Goal: Information Seeking & Learning: Learn about a topic

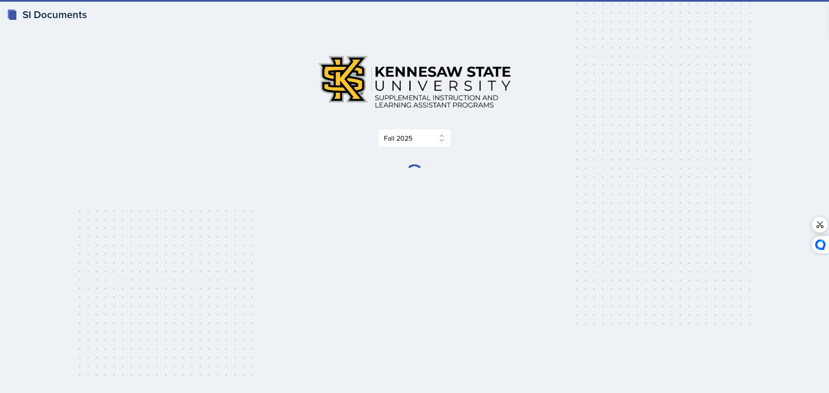
select select "2bed604d-1099-4043-b1bc-2365e8740244"
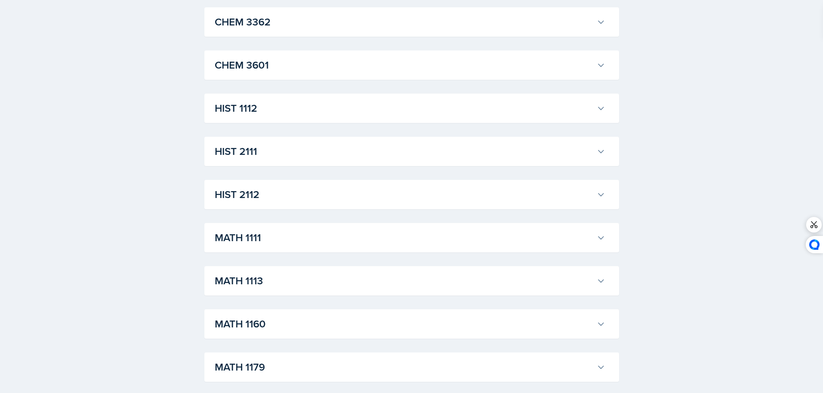
scroll to position [605, 0]
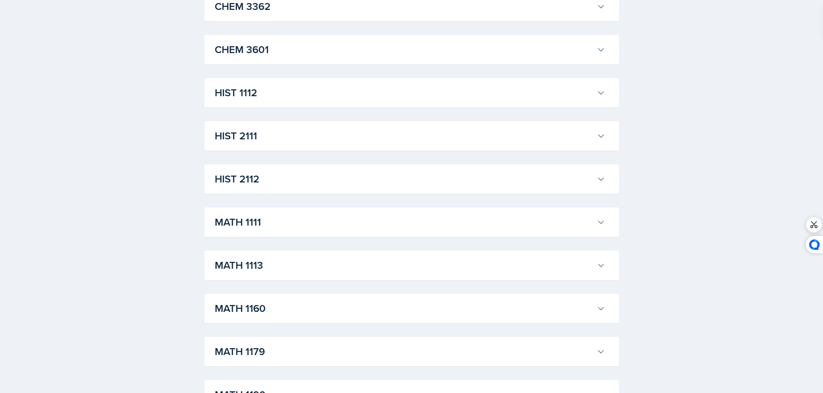
click at [327, 268] on h3 "MATH 1113" at bounding box center [404, 266] width 378 height 16
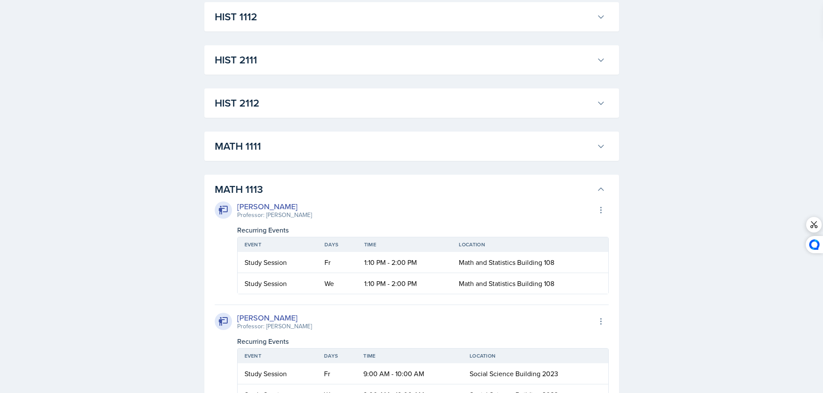
scroll to position [691, 0]
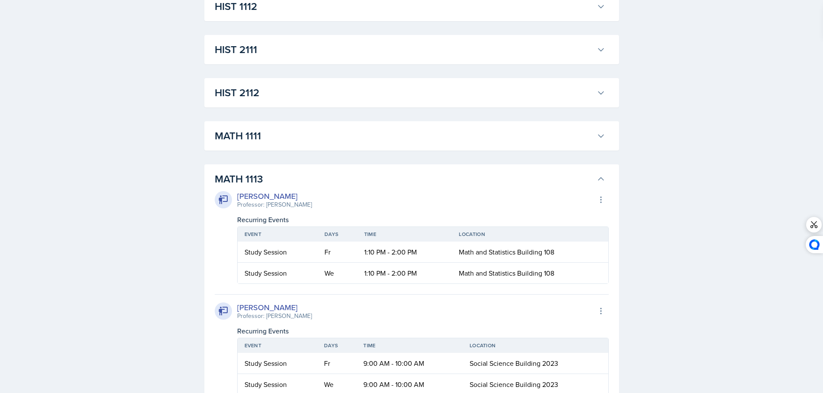
click at [366, 255] on td "1:10 PM - 2:00 PM" at bounding box center [404, 252] width 95 height 21
click at [365, 255] on td "1:10 PM - 2:00 PM" at bounding box center [404, 252] width 95 height 21
click at [364, 255] on td "1:10 PM - 2:00 PM" at bounding box center [404, 252] width 95 height 21
drag, startPoint x: 363, startPoint y: 255, endPoint x: 376, endPoint y: 247, distance: 15.1
click at [414, 244] on td "1:10 PM - 2:00 PM" at bounding box center [404, 252] width 95 height 21
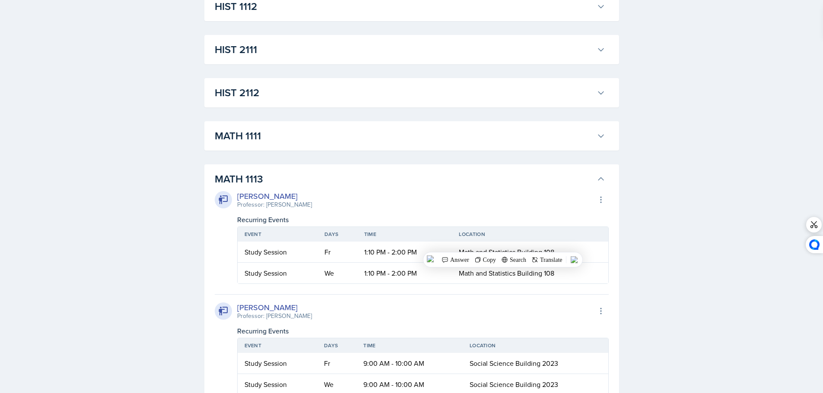
click at [348, 254] on td "Fr" at bounding box center [337, 252] width 40 height 21
click at [354, 255] on td "Fr" at bounding box center [337, 252] width 40 height 21
click at [371, 253] on td "1:10 PM - 2:00 PM" at bounding box center [404, 252] width 95 height 21
drag, startPoint x: 371, startPoint y: 253, endPoint x: 361, endPoint y: 253, distance: 10.4
click at [366, 253] on td "1:10 PM - 2:00 PM" at bounding box center [404, 252] width 95 height 21
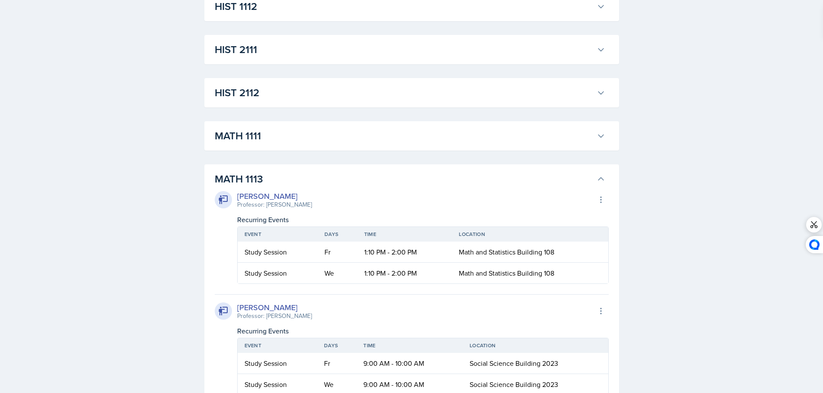
click at [361, 253] on td "1:10 PM - 2:00 PM" at bounding box center [404, 252] width 95 height 21
drag, startPoint x: 361, startPoint y: 253, endPoint x: 428, endPoint y: 253, distance: 67.8
click at [428, 253] on td "1:10 PM - 2:00 PM" at bounding box center [404, 252] width 95 height 21
click at [425, 253] on td "1:10 PM - 2:00 PM" at bounding box center [404, 252] width 95 height 21
drag, startPoint x: 359, startPoint y: 274, endPoint x: 507, endPoint y: 263, distance: 147.7
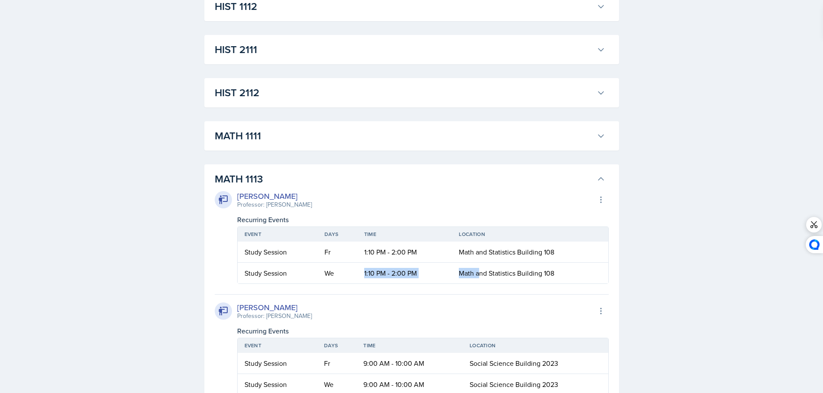
click at [506, 263] on table "Event Days Time Location Study Session Fr 1:10 PM - 2:00 PM Math and Statistics…" at bounding box center [422, 255] width 371 height 57
click at [393, 301] on div "[PERSON_NAME] Professor: [PERSON_NAME] Export to Google Calendar Recurring Even…" at bounding box center [412, 345] width 394 height 101
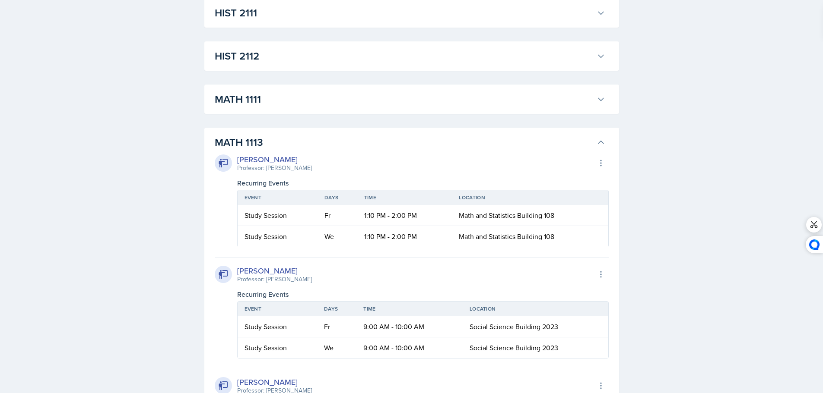
scroll to position [777, 0]
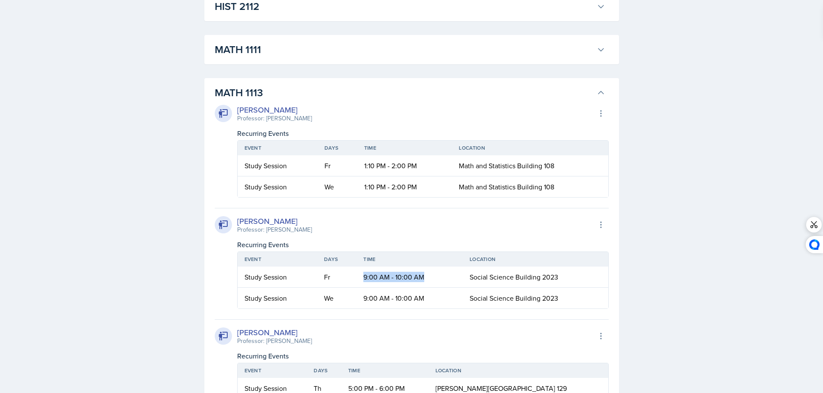
drag, startPoint x: 357, startPoint y: 276, endPoint x: 440, endPoint y: 274, distance: 82.5
click at [440, 274] on td "9:00 AM - 10:00 AM" at bounding box center [409, 277] width 106 height 21
click at [429, 231] on div "[PERSON_NAME] Professor: [PERSON_NAME] Export to Google Calendar" at bounding box center [412, 225] width 394 height 19
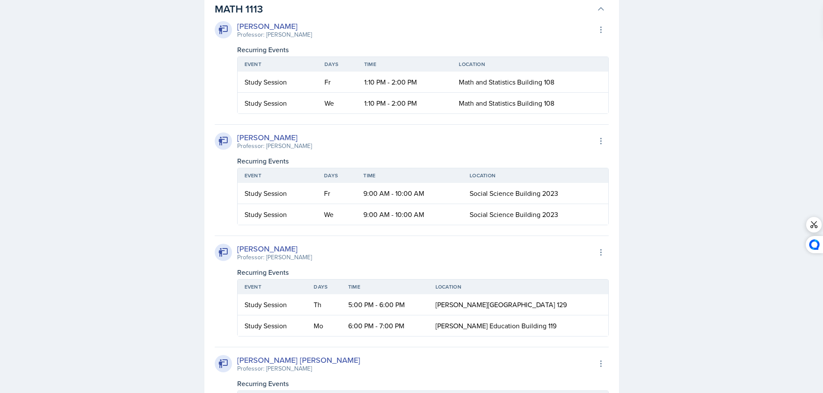
scroll to position [864, 0]
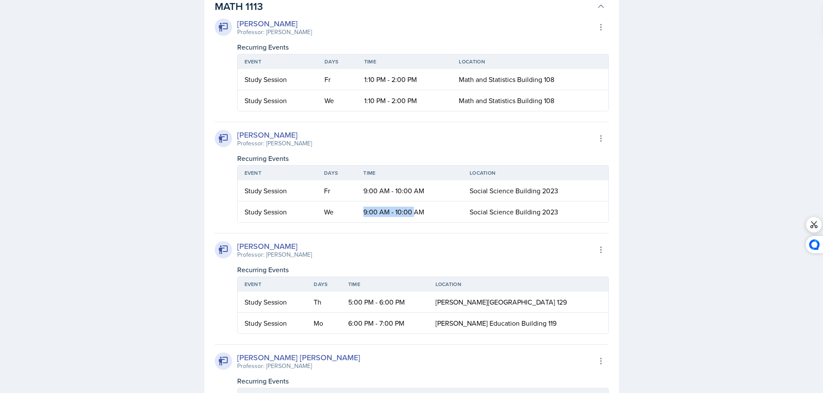
drag, startPoint x: 360, startPoint y: 210, endPoint x: 458, endPoint y: 209, distance: 97.6
click at [455, 209] on td "9:00 AM - 10:00 AM" at bounding box center [409, 212] width 106 height 21
drag, startPoint x: 387, startPoint y: 271, endPoint x: 390, endPoint y: 263, distance: 7.9
click at [389, 269] on div "Recurring Events" at bounding box center [422, 270] width 371 height 10
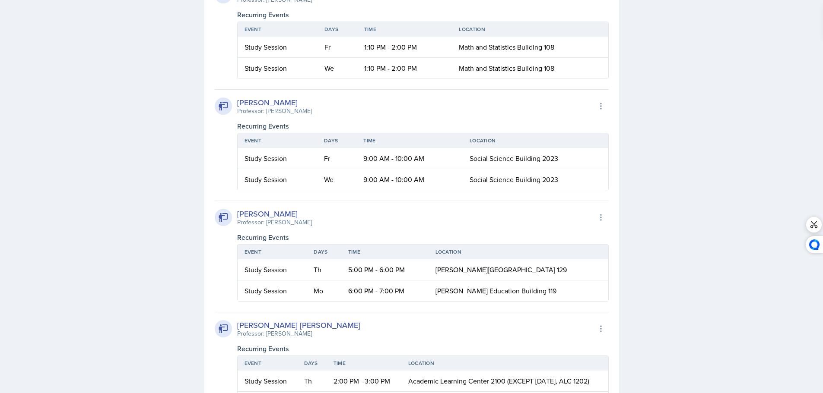
scroll to position [950, 0]
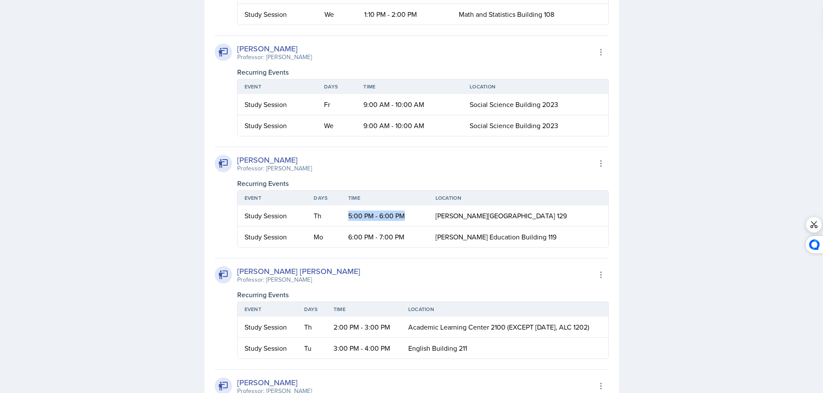
drag, startPoint x: 364, startPoint y: 216, endPoint x: 420, endPoint y: 211, distance: 56.8
click at [423, 211] on tr "Study Session Th 5:00 PM - 6:00 PM [PERSON_NAME][GEOGRAPHIC_DATA] 129" at bounding box center [423, 216] width 371 height 21
click at [398, 176] on div "[PERSON_NAME] Professor: [PERSON_NAME] Export to Google Calendar Recurring Even…" at bounding box center [412, 197] width 394 height 101
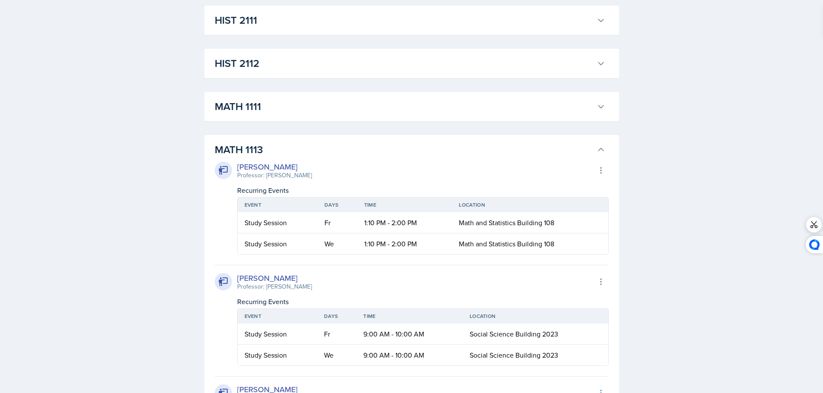
scroll to position [691, 0]
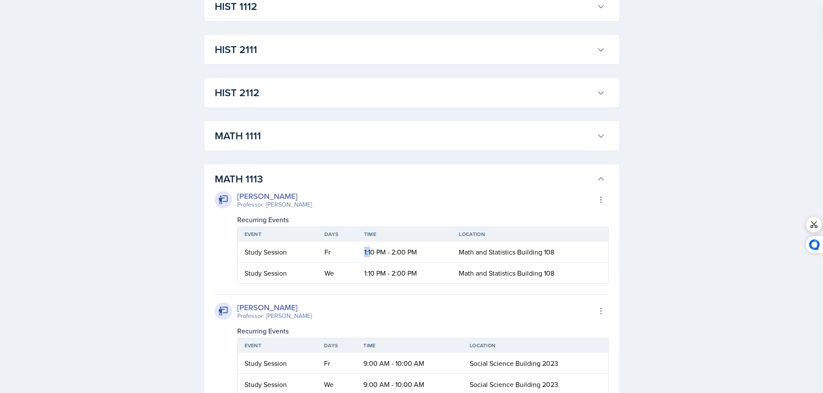
drag, startPoint x: 366, startPoint y: 256, endPoint x: 441, endPoint y: 257, distance: 75.2
click at [425, 257] on td "1:10 PM - 2:00 PM" at bounding box center [404, 252] width 95 height 21
drag, startPoint x: 396, startPoint y: 161, endPoint x: 399, endPoint y: 168, distance: 7.4
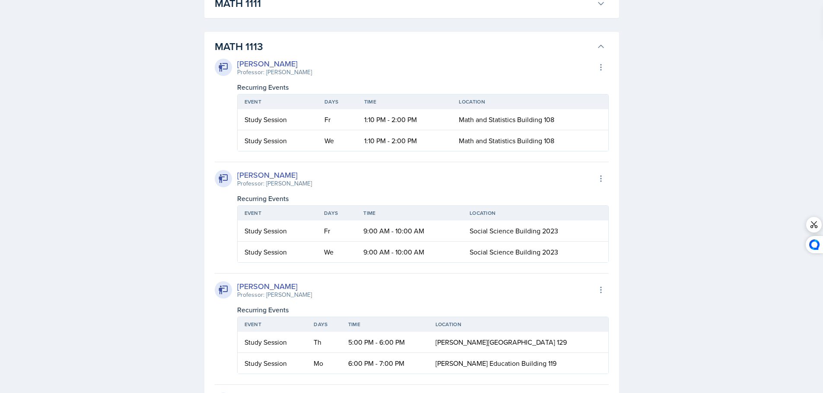
scroll to position [821, 0]
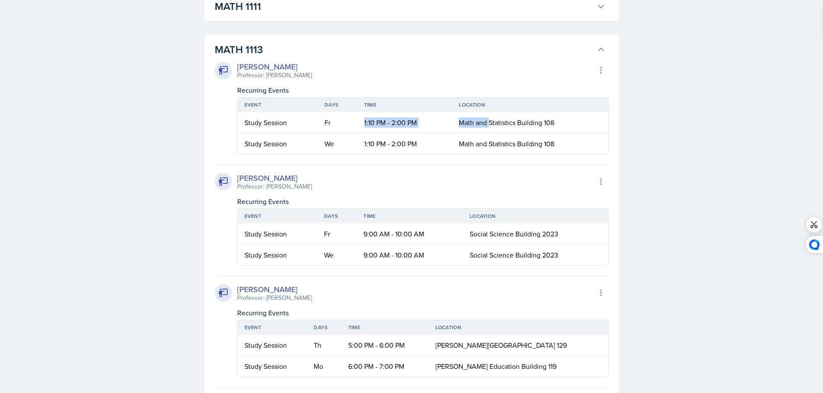
drag, startPoint x: 354, startPoint y: 125, endPoint x: 489, endPoint y: 124, distance: 135.2
click at [489, 124] on tr "Study Session Fr 1:10 PM - 2:00 PM Math and Statistics Building 108" at bounding box center [423, 122] width 371 height 21
click at [440, 75] on div "[PERSON_NAME] Professor: [PERSON_NAME] Export to Google Calendar" at bounding box center [412, 70] width 394 height 19
drag, startPoint x: 238, startPoint y: 189, endPoint x: 297, endPoint y: 189, distance: 58.7
click at [297, 189] on div "[PERSON_NAME] Professor: [PERSON_NAME] Export to Google Calendar" at bounding box center [412, 181] width 394 height 19
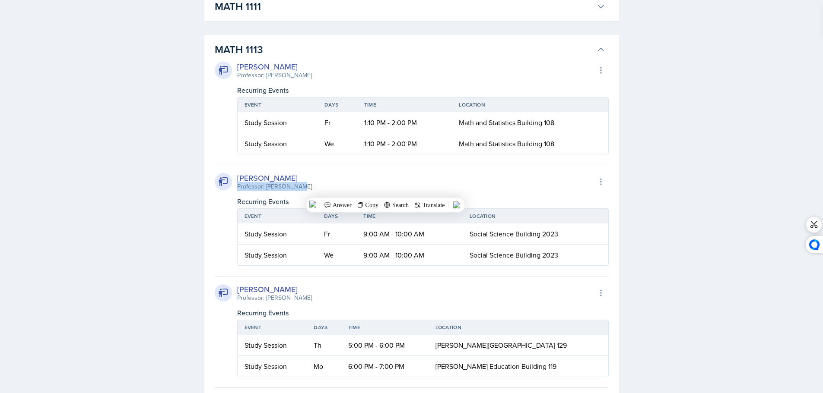
click at [308, 191] on div "[PERSON_NAME] Professor: [PERSON_NAME] Export to Google Calendar" at bounding box center [412, 181] width 394 height 19
drag, startPoint x: 247, startPoint y: 187, endPoint x: 305, endPoint y: 187, distance: 57.9
click at [305, 187] on div "[PERSON_NAME] Professor: [PERSON_NAME] Export to Google Calendar" at bounding box center [412, 181] width 394 height 19
click at [331, 180] on div "[PERSON_NAME] Professor: [PERSON_NAME] Export to Google Calendar" at bounding box center [412, 181] width 394 height 19
